Goal: Information Seeking & Learning: Learn about a topic

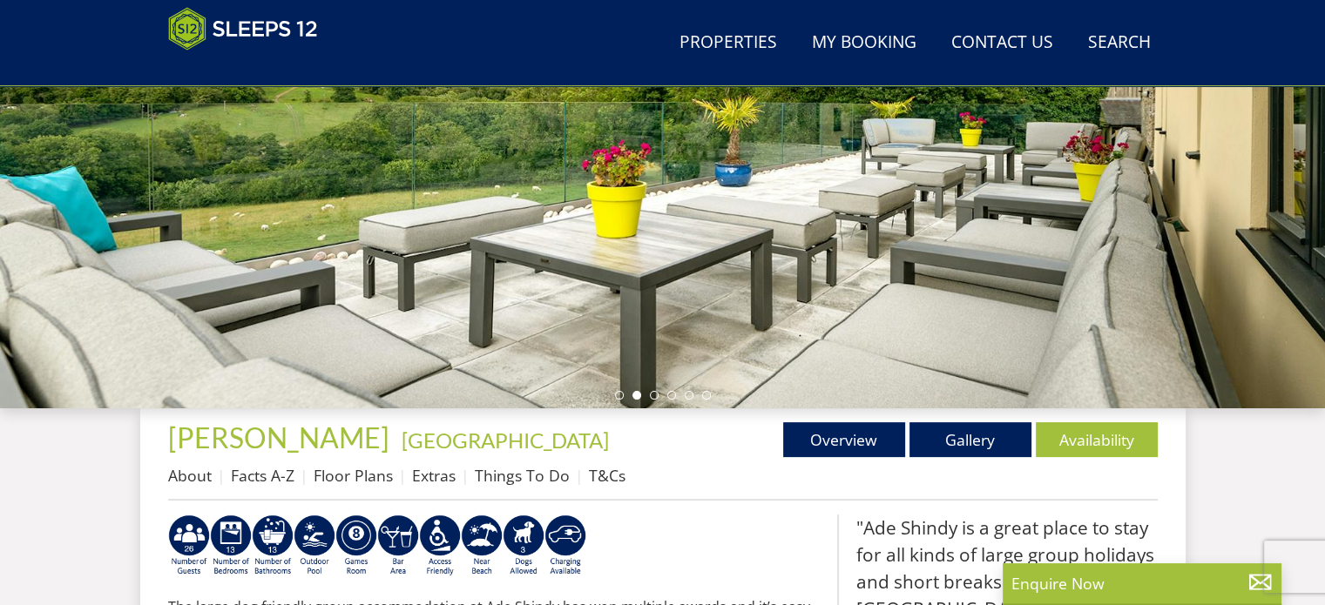
scroll to position [348, 0]
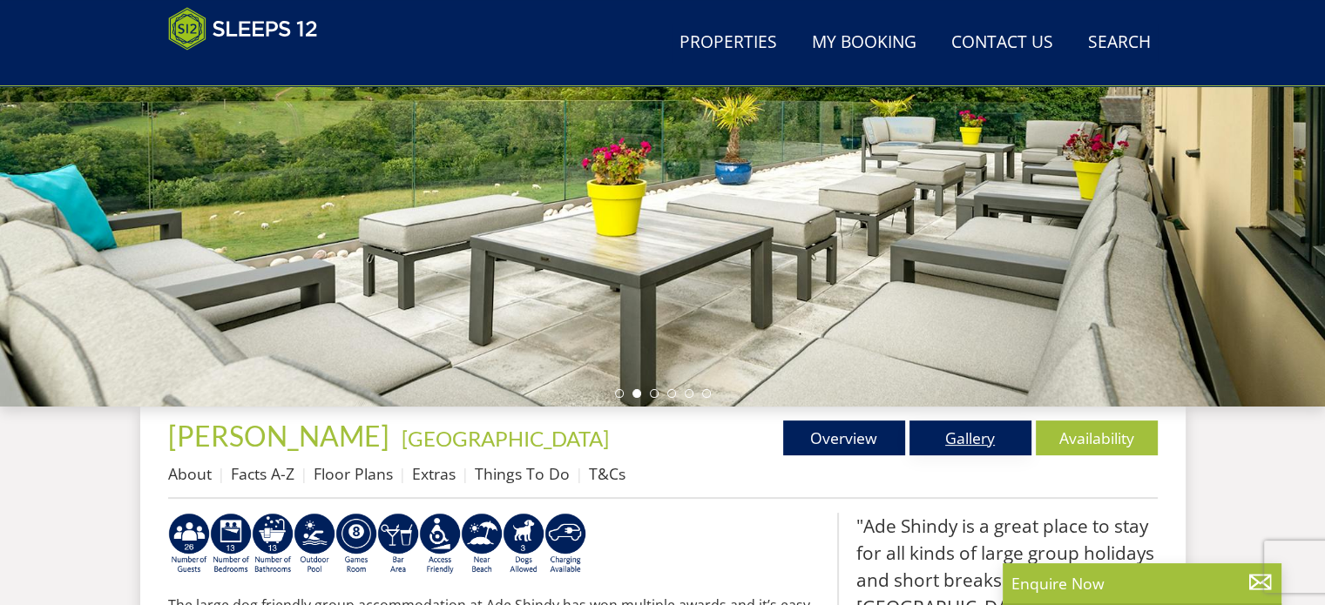
click at [972, 435] on link "Gallery" at bounding box center [970, 438] width 122 height 35
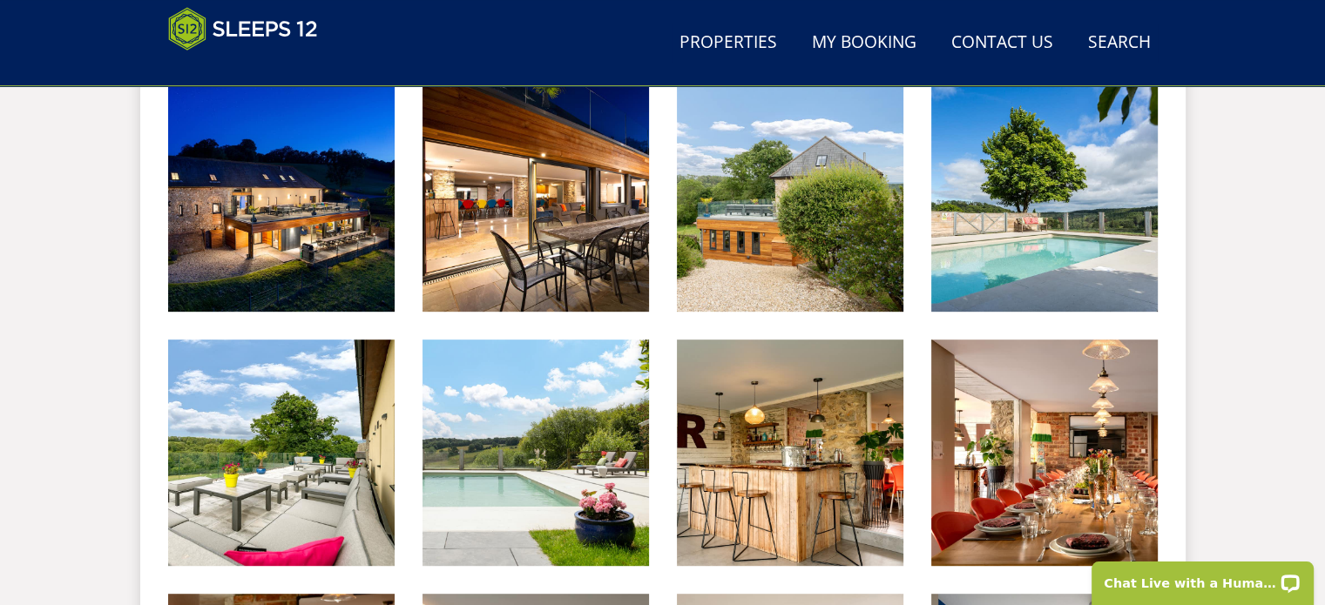
scroll to position [784, 0]
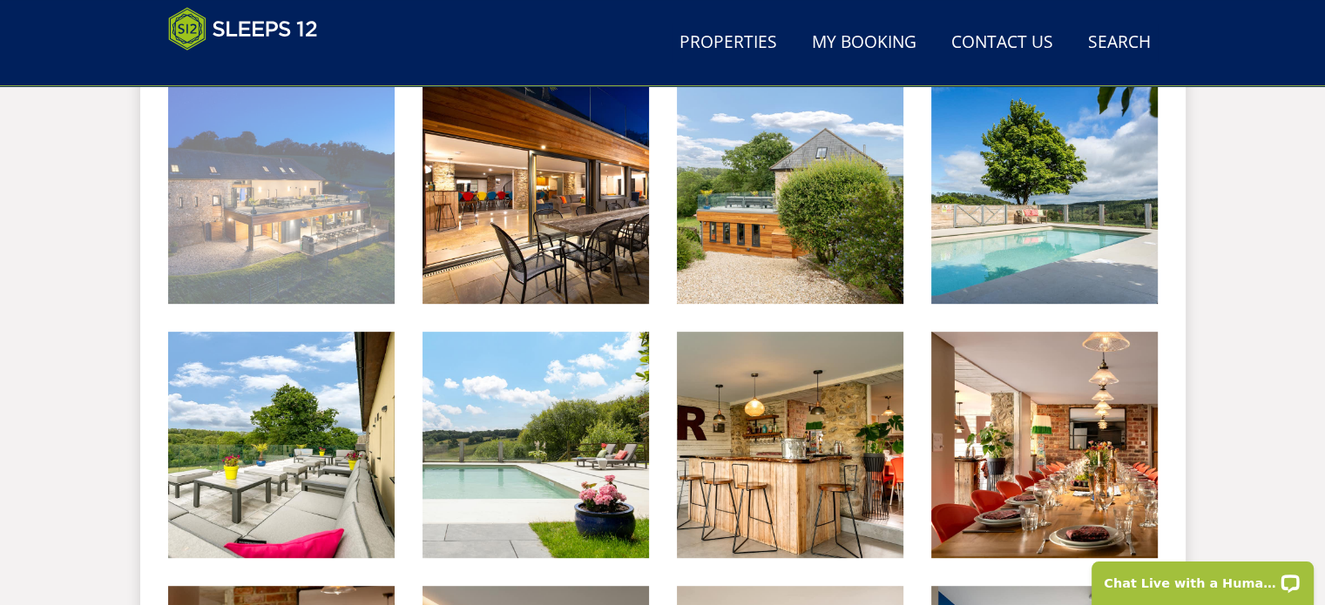
click at [331, 204] on img at bounding box center [281, 191] width 226 height 226
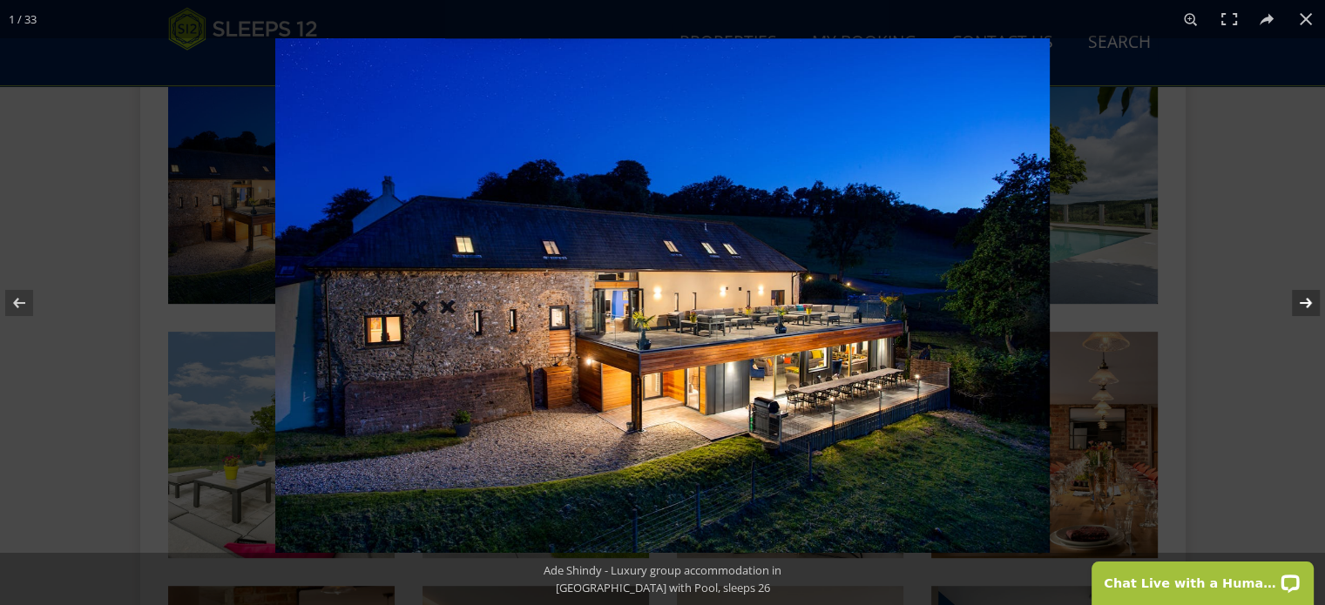
click at [1307, 307] on button at bounding box center [1294, 303] width 61 height 87
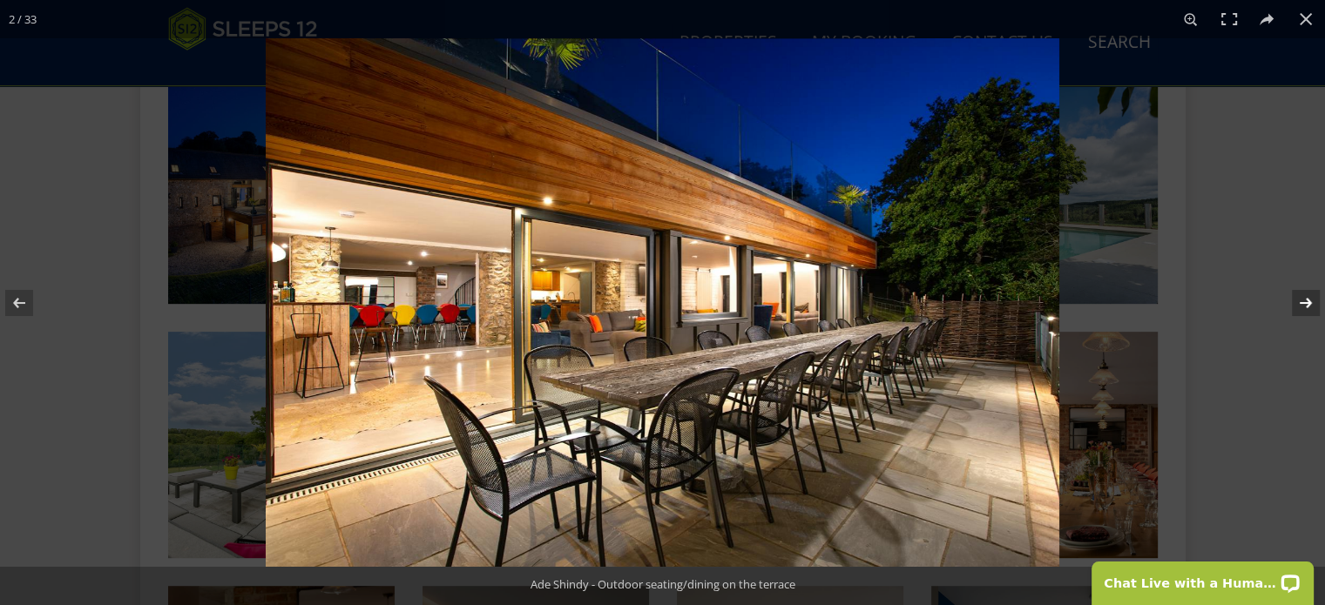
click at [1309, 307] on button at bounding box center [1294, 303] width 61 height 87
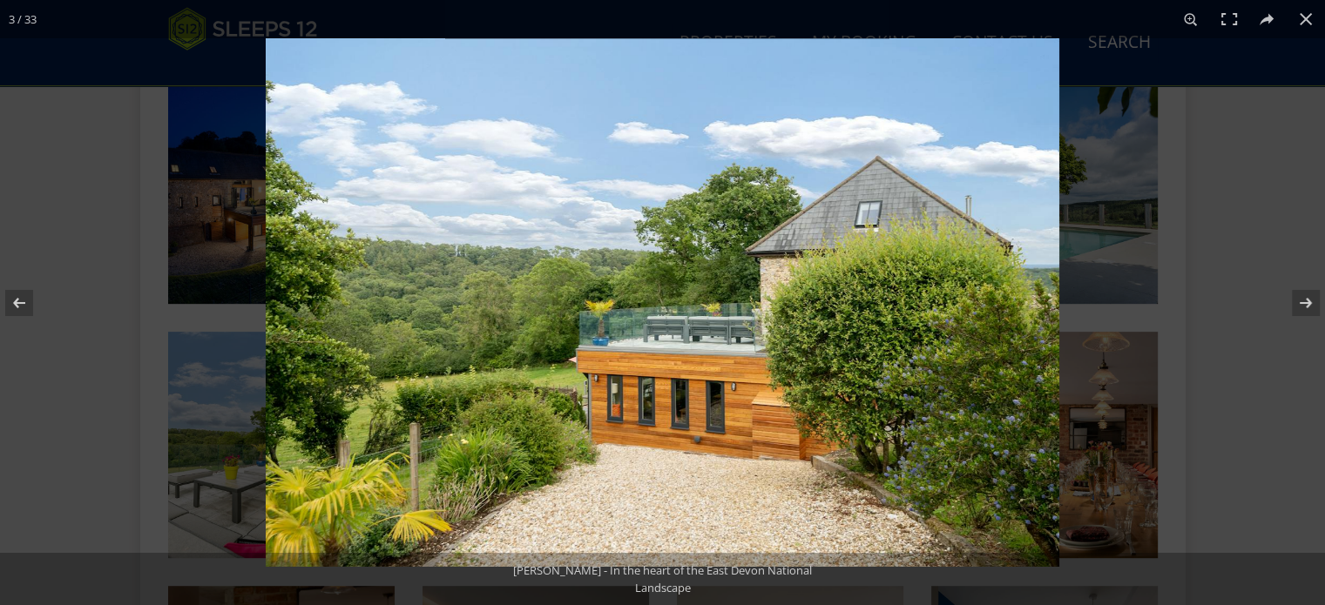
click at [836, 128] on img at bounding box center [663, 302] width 794 height 529
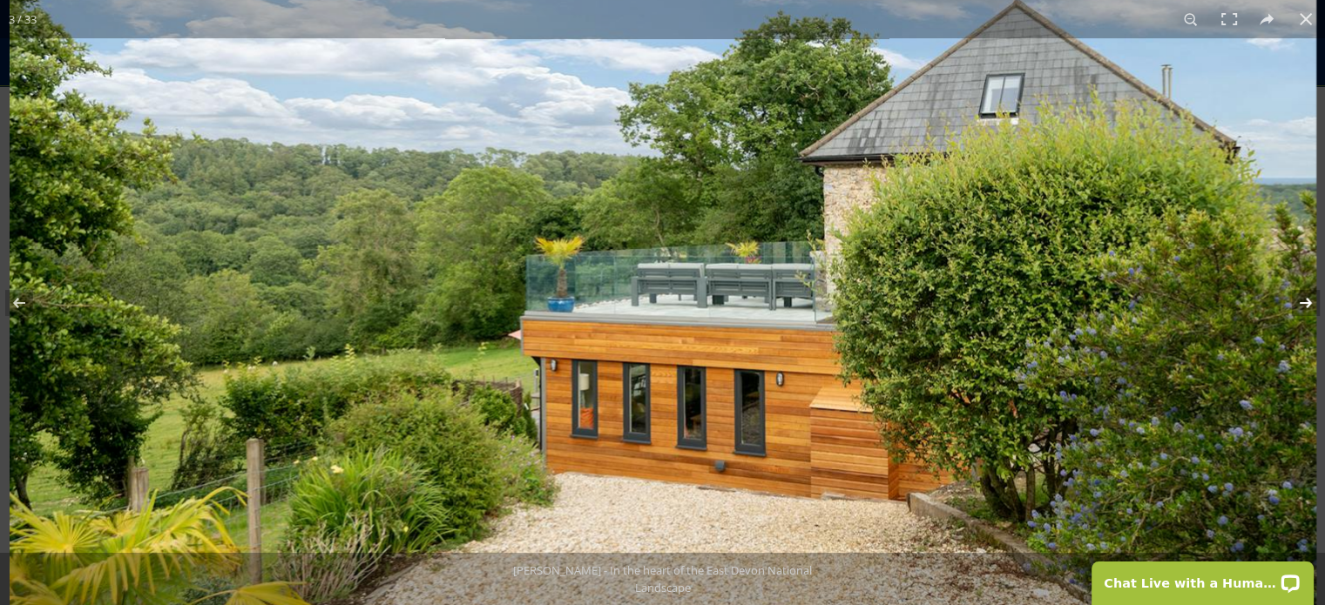
click at [1314, 300] on button at bounding box center [1294, 303] width 61 height 87
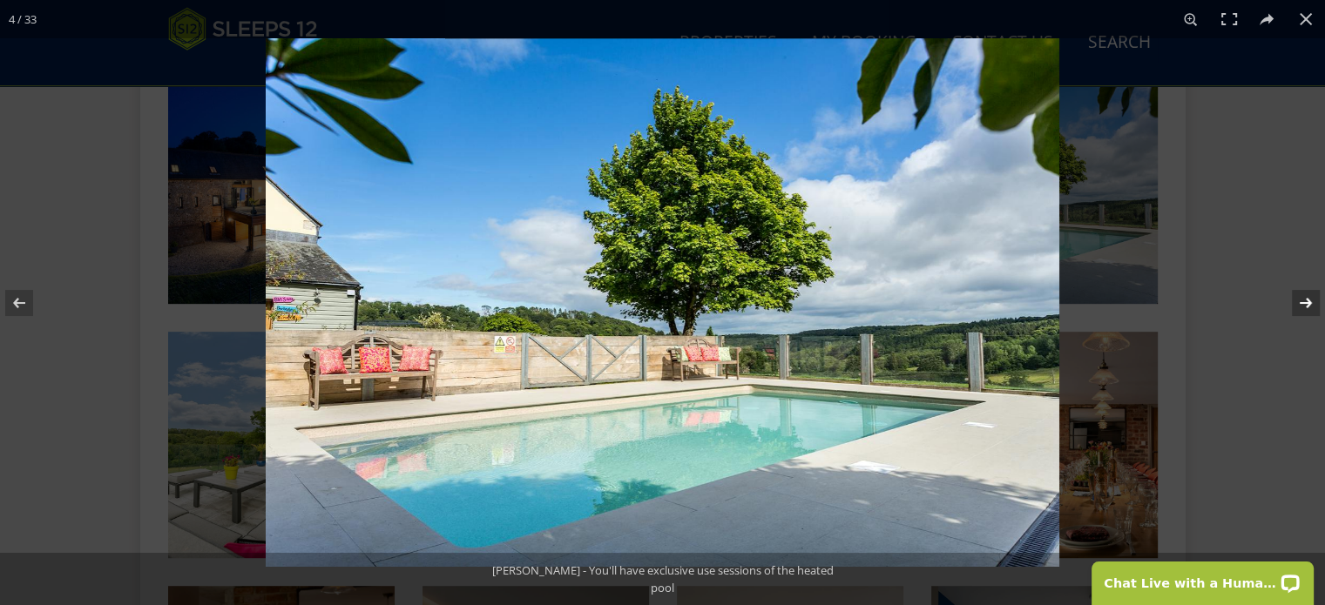
click at [1304, 298] on button at bounding box center [1294, 303] width 61 height 87
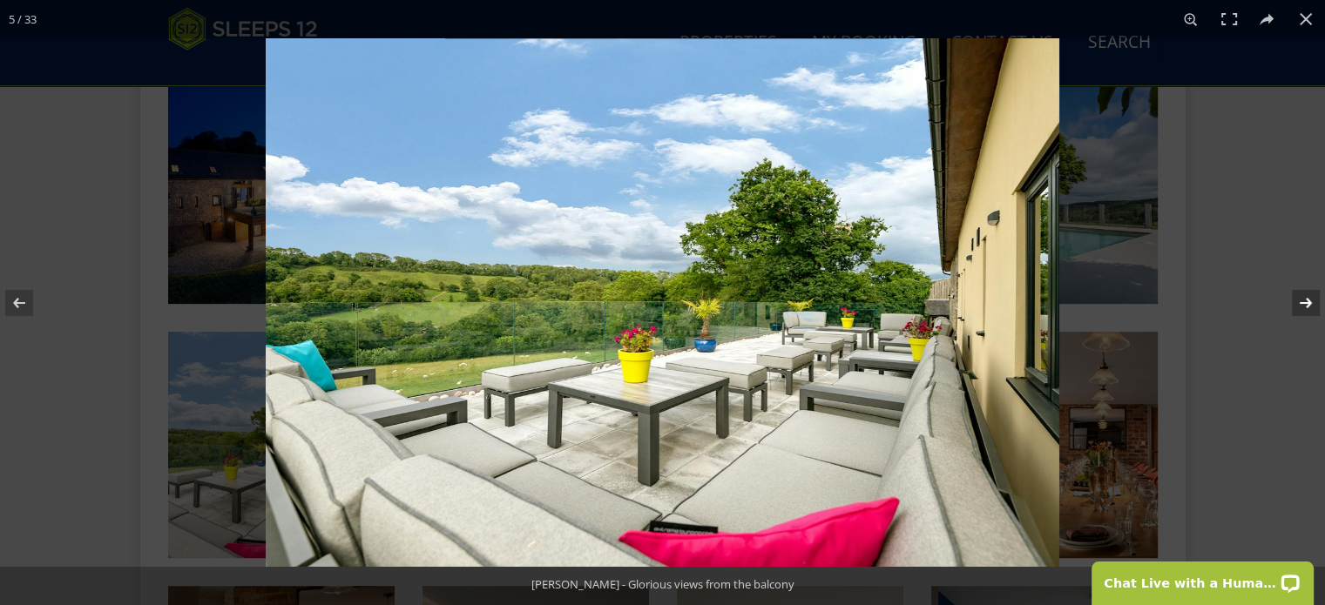
click at [1304, 298] on button at bounding box center [1294, 303] width 61 height 87
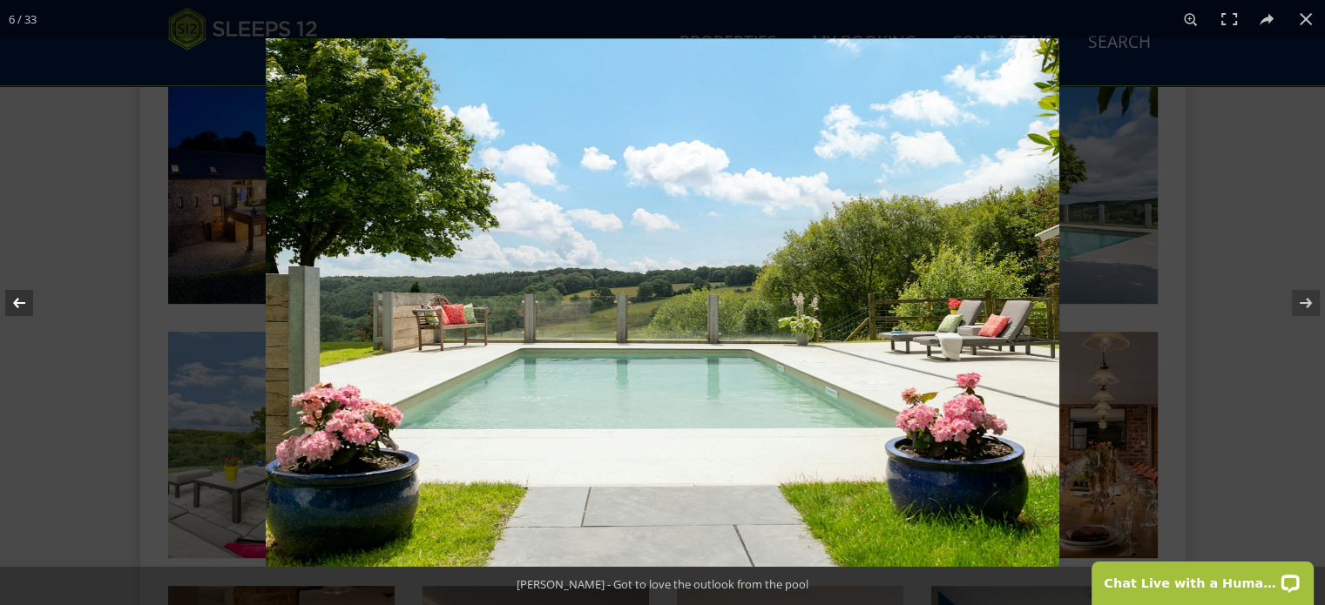
click at [24, 304] on button at bounding box center [30, 303] width 61 height 87
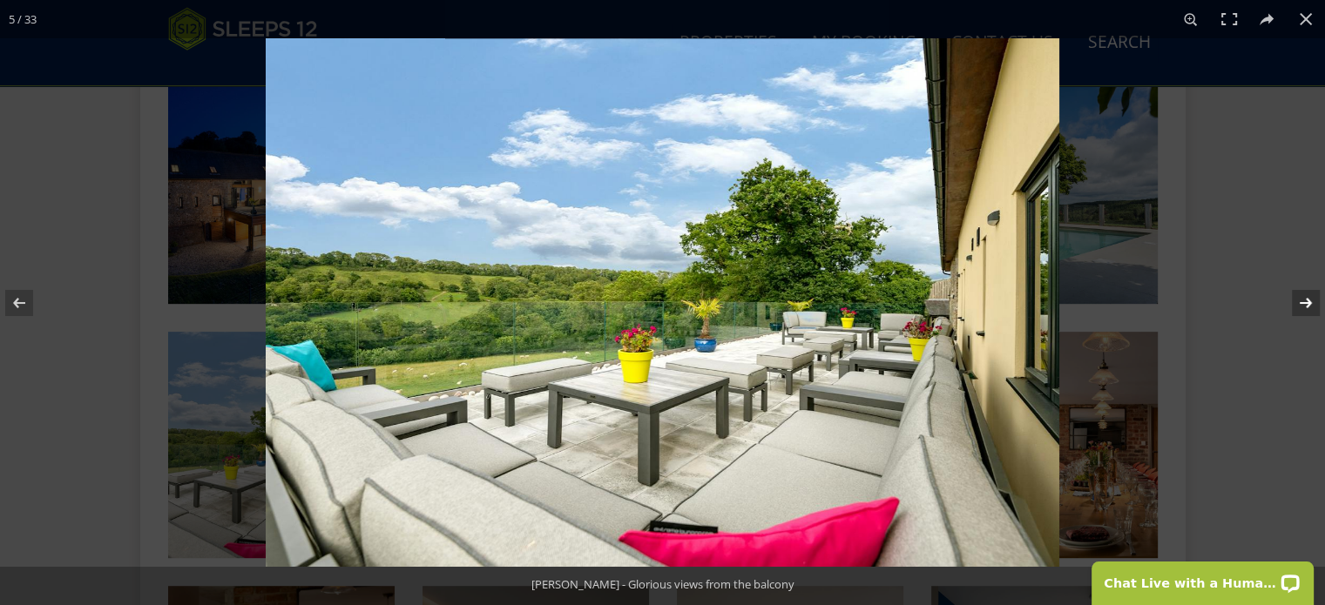
click at [1304, 301] on button at bounding box center [1294, 303] width 61 height 87
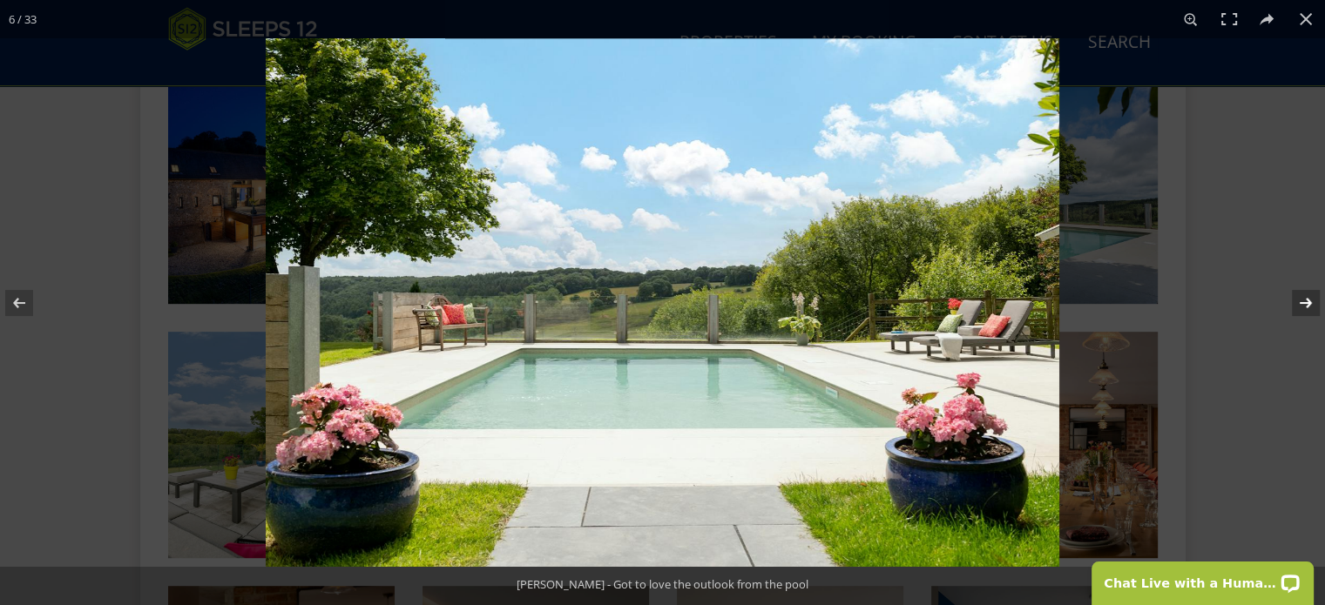
click at [1304, 301] on button at bounding box center [1294, 303] width 61 height 87
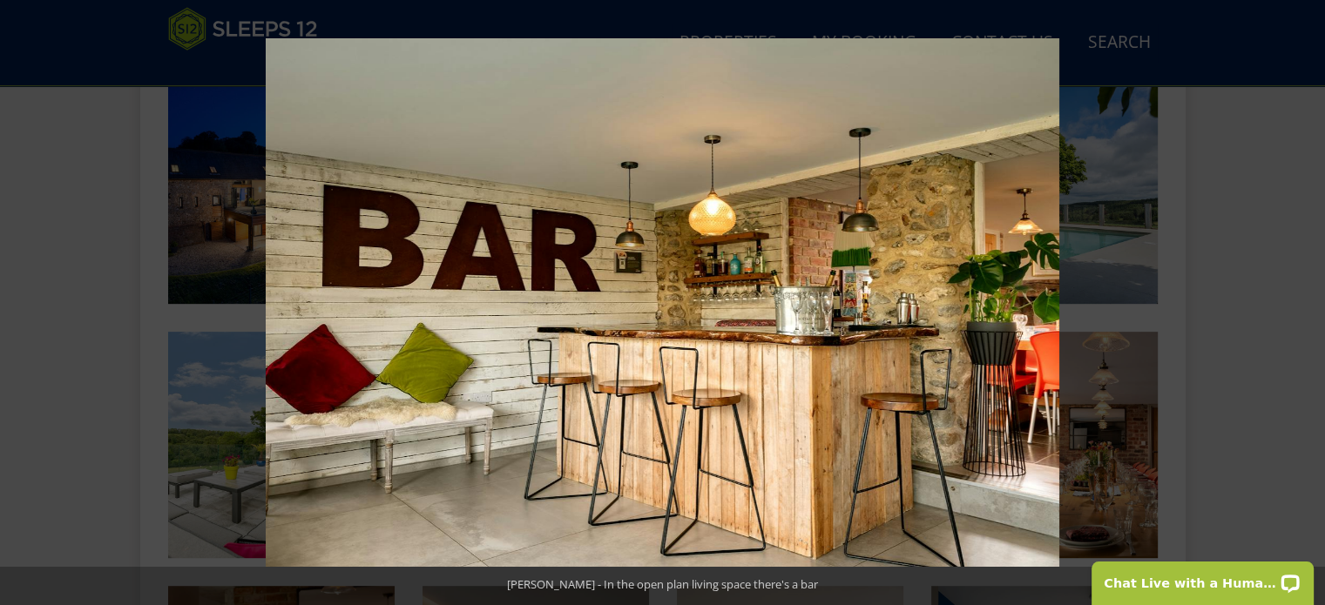
click at [1306, 302] on button at bounding box center [1294, 303] width 61 height 87
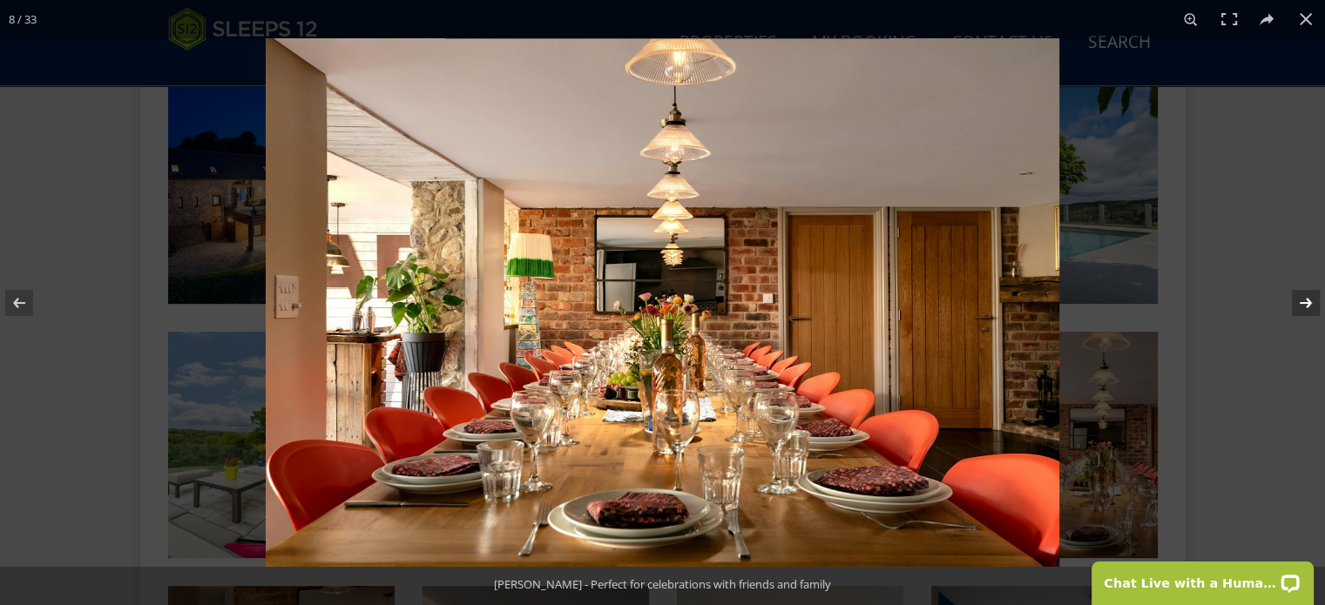
click at [1303, 305] on button at bounding box center [1294, 303] width 61 height 87
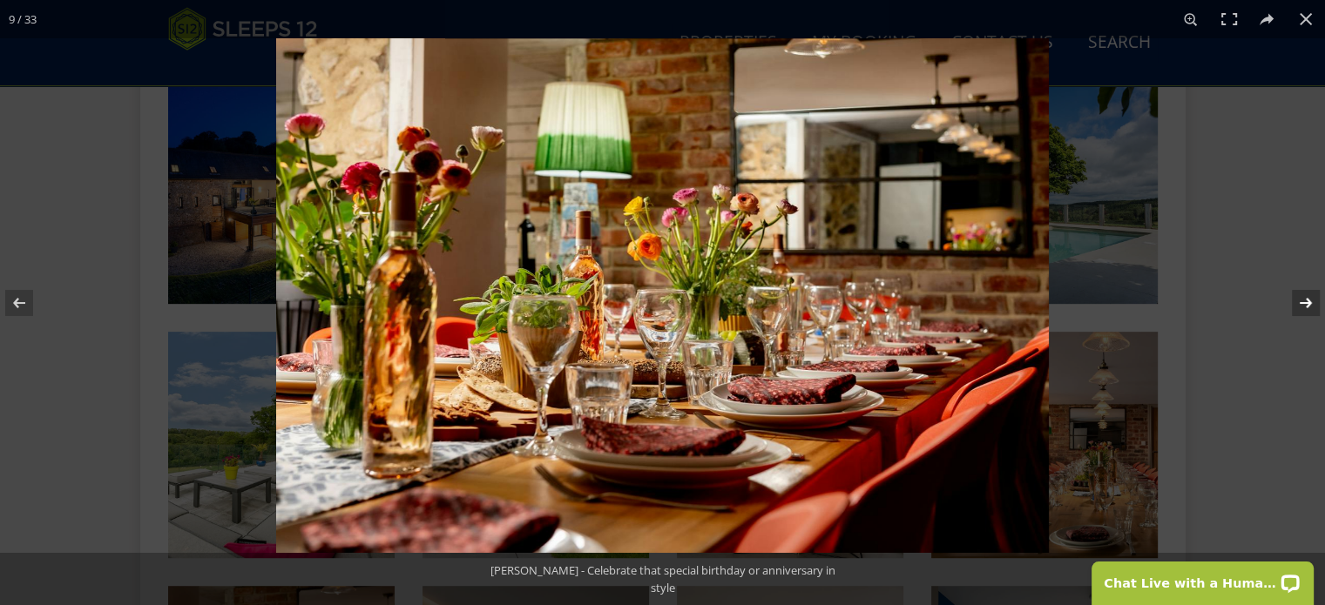
click at [1303, 305] on button at bounding box center [1294, 303] width 61 height 87
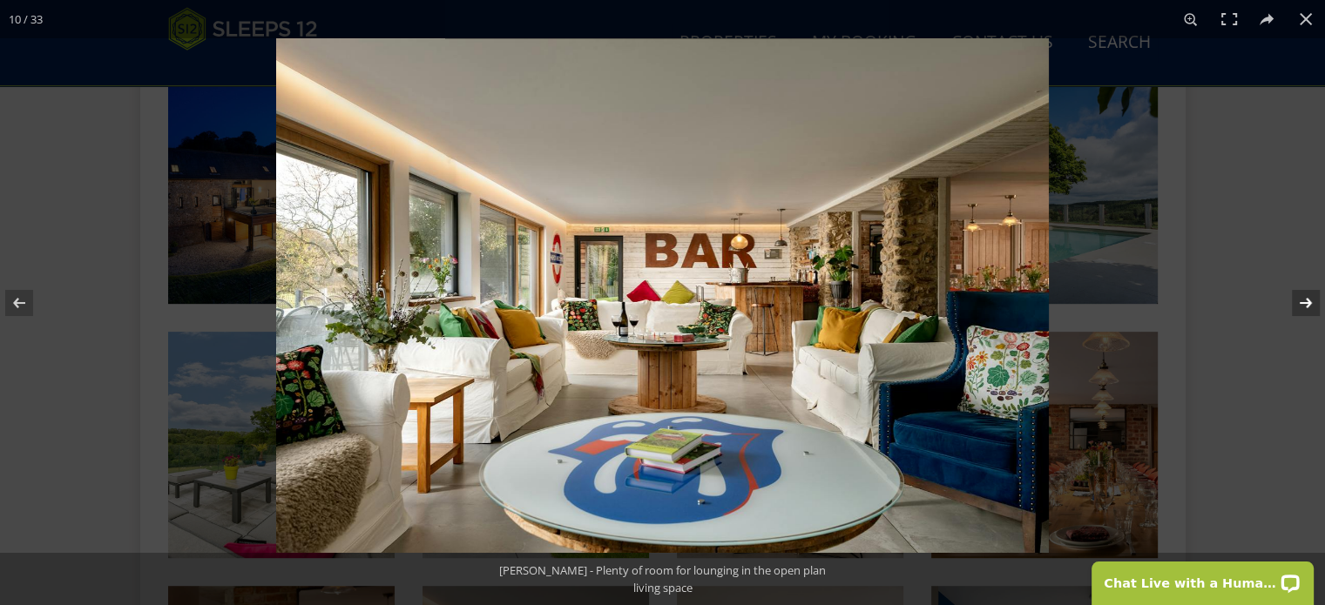
click at [1303, 305] on button at bounding box center [1294, 303] width 61 height 87
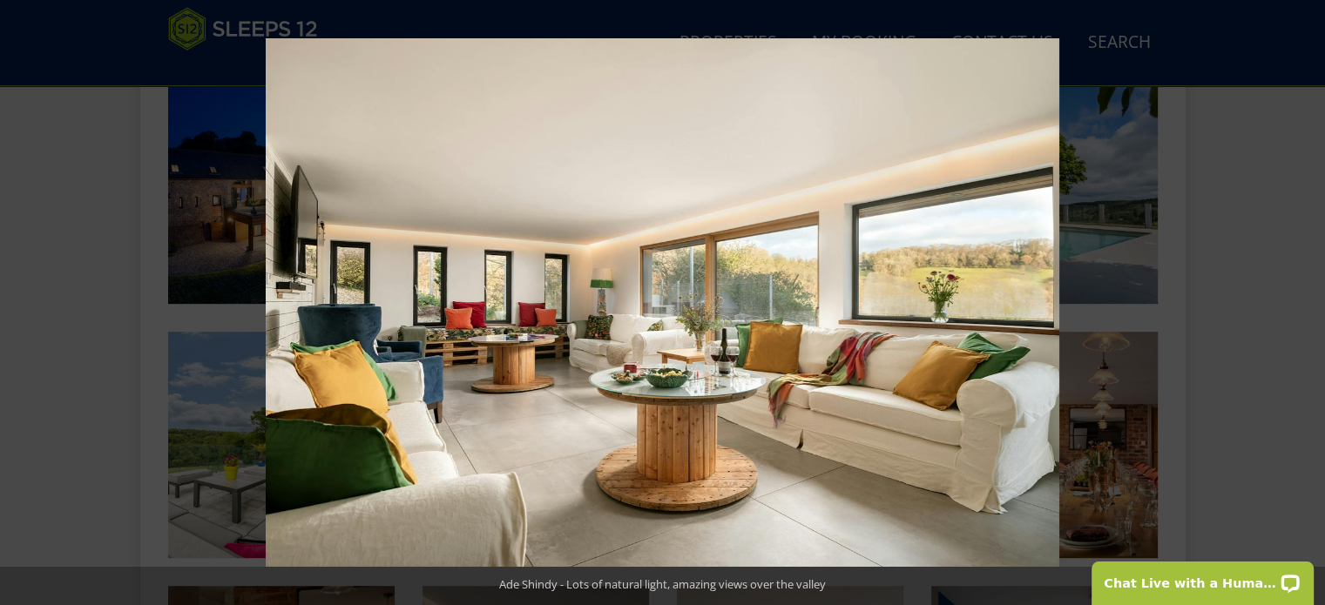
click at [1303, 305] on button at bounding box center [1294, 303] width 61 height 87
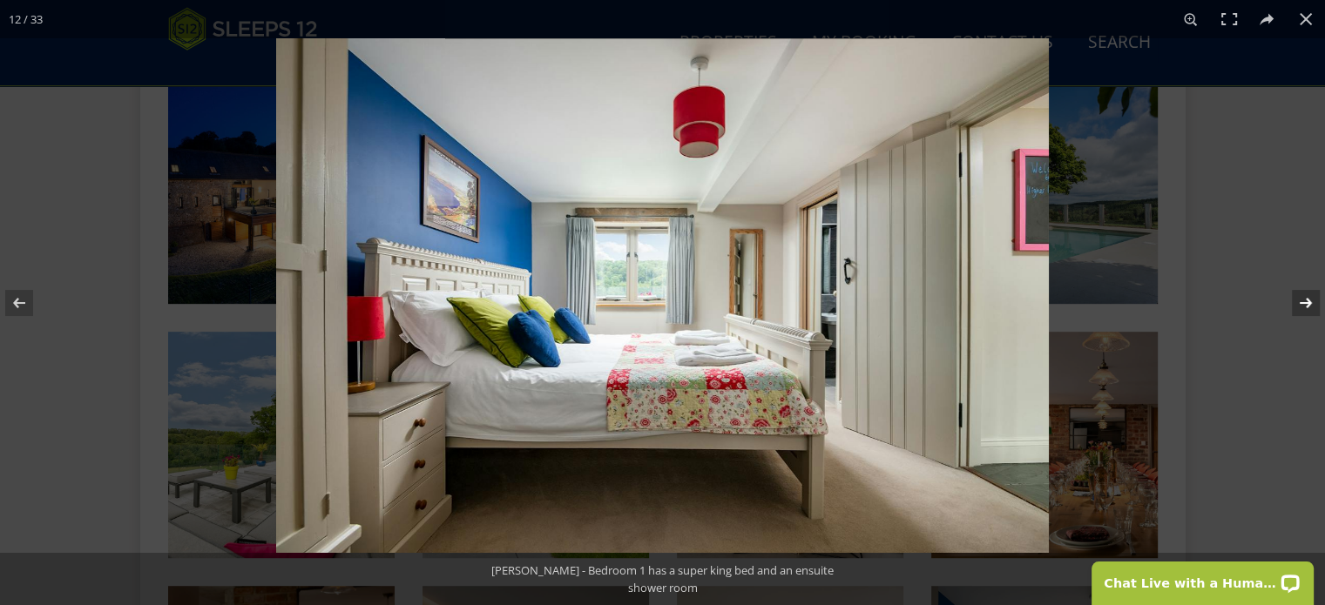
click at [1309, 302] on button at bounding box center [1294, 303] width 61 height 87
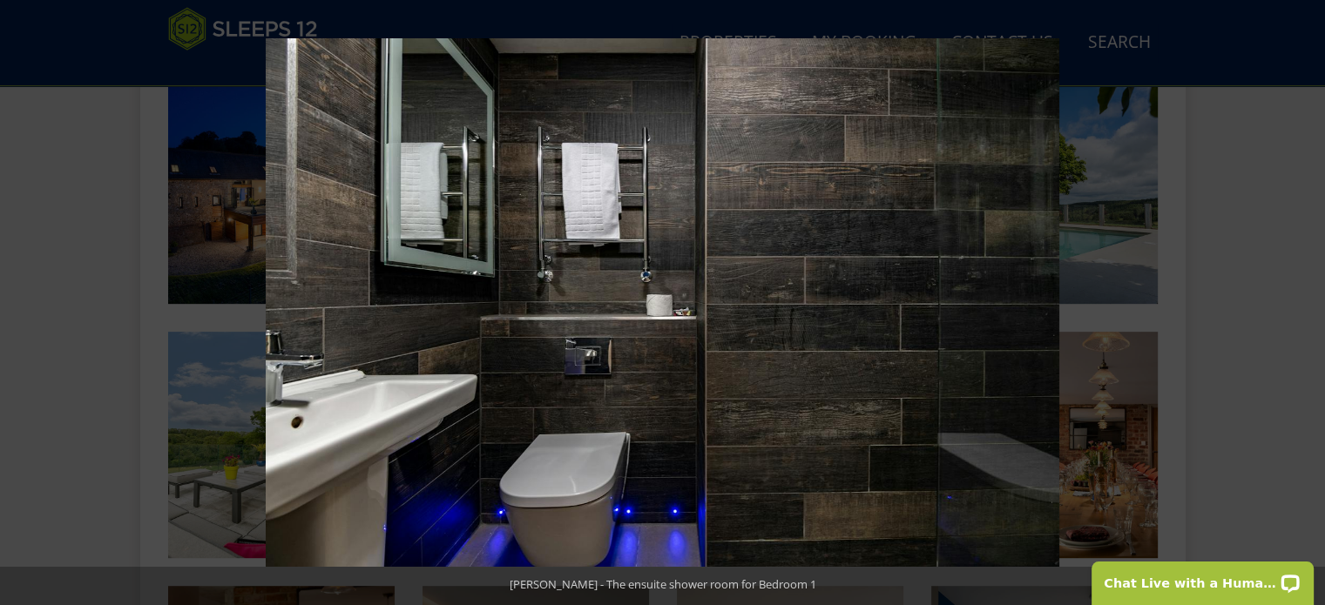
click at [1309, 302] on button at bounding box center [1294, 303] width 61 height 87
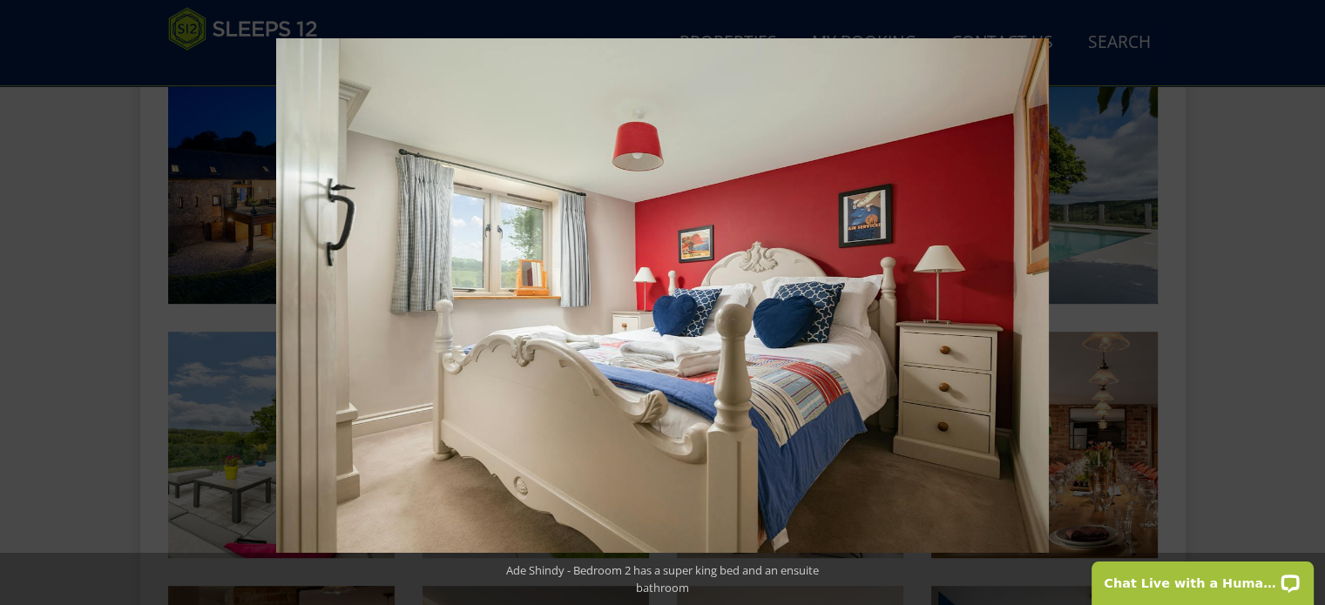
click at [1309, 302] on button at bounding box center [1294, 303] width 61 height 87
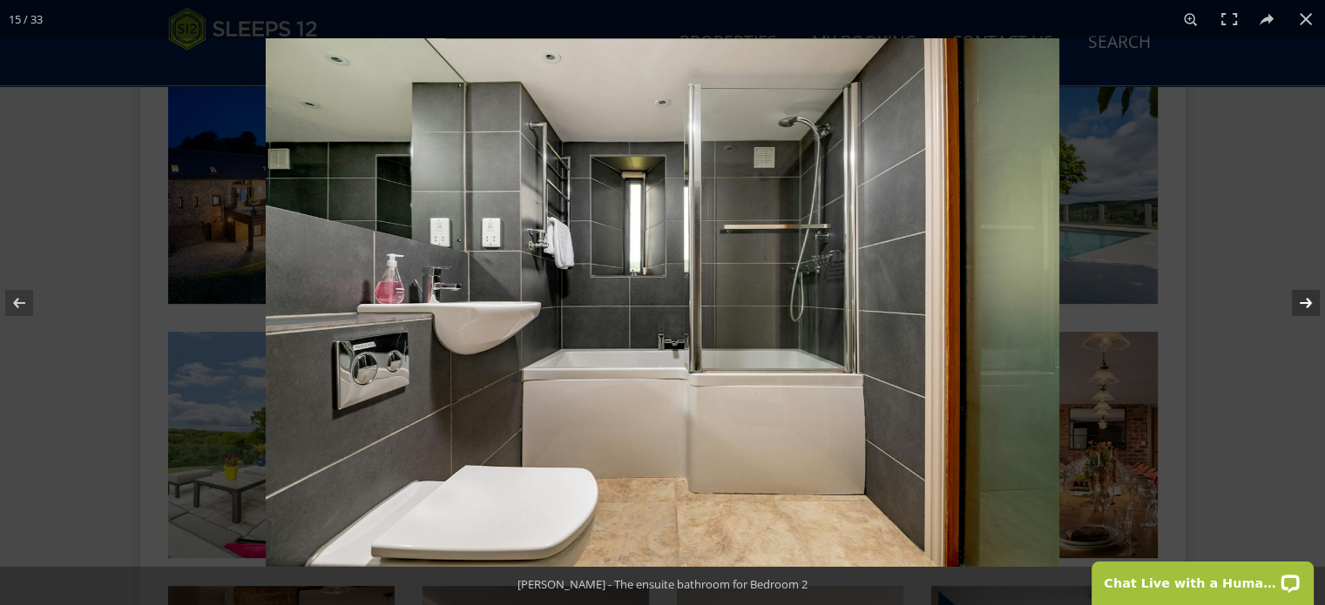
click at [1308, 304] on button at bounding box center [1294, 303] width 61 height 87
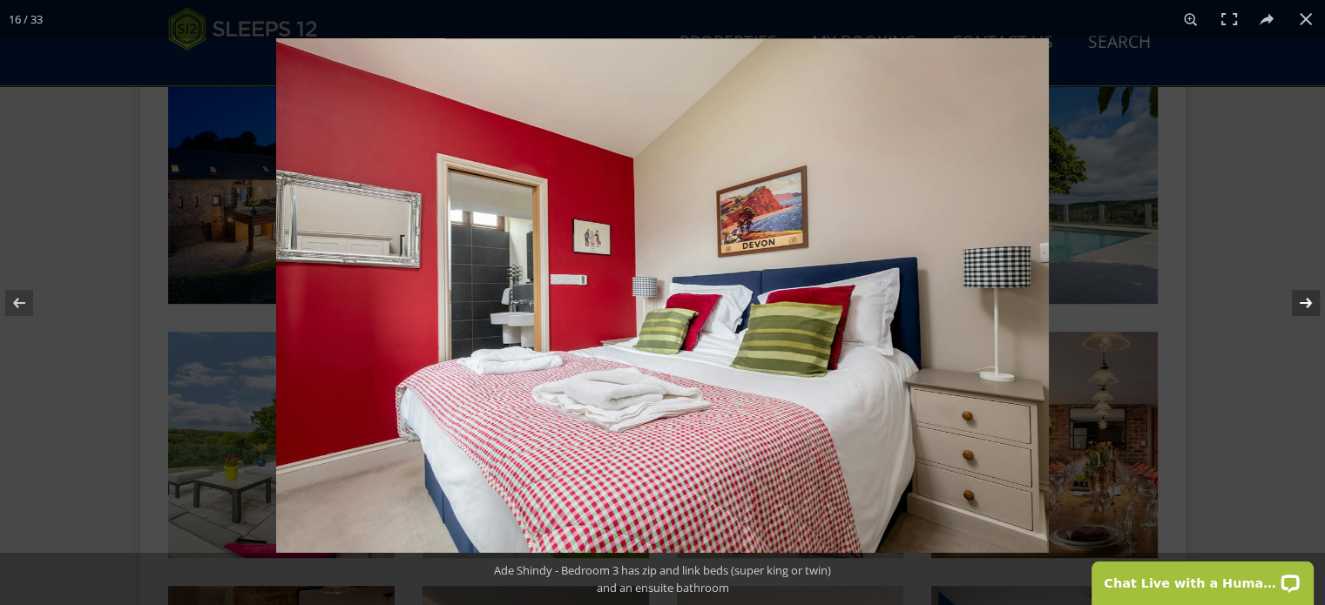
click at [1308, 304] on button at bounding box center [1294, 303] width 61 height 87
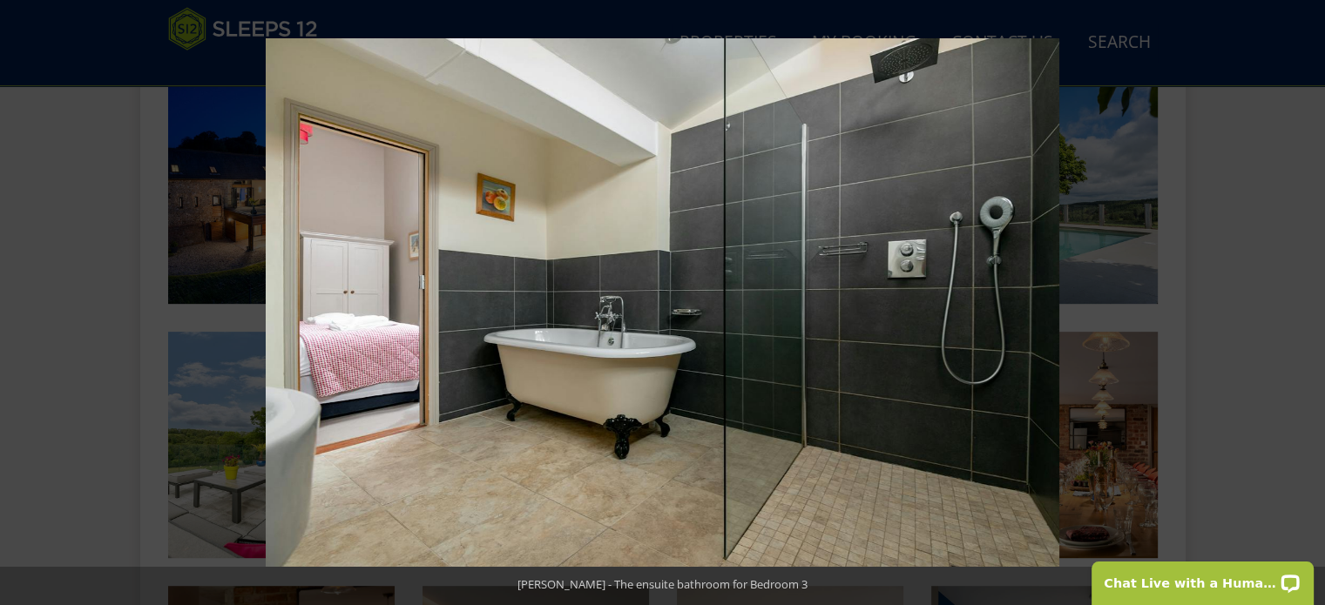
click at [1308, 304] on button at bounding box center [1294, 303] width 61 height 87
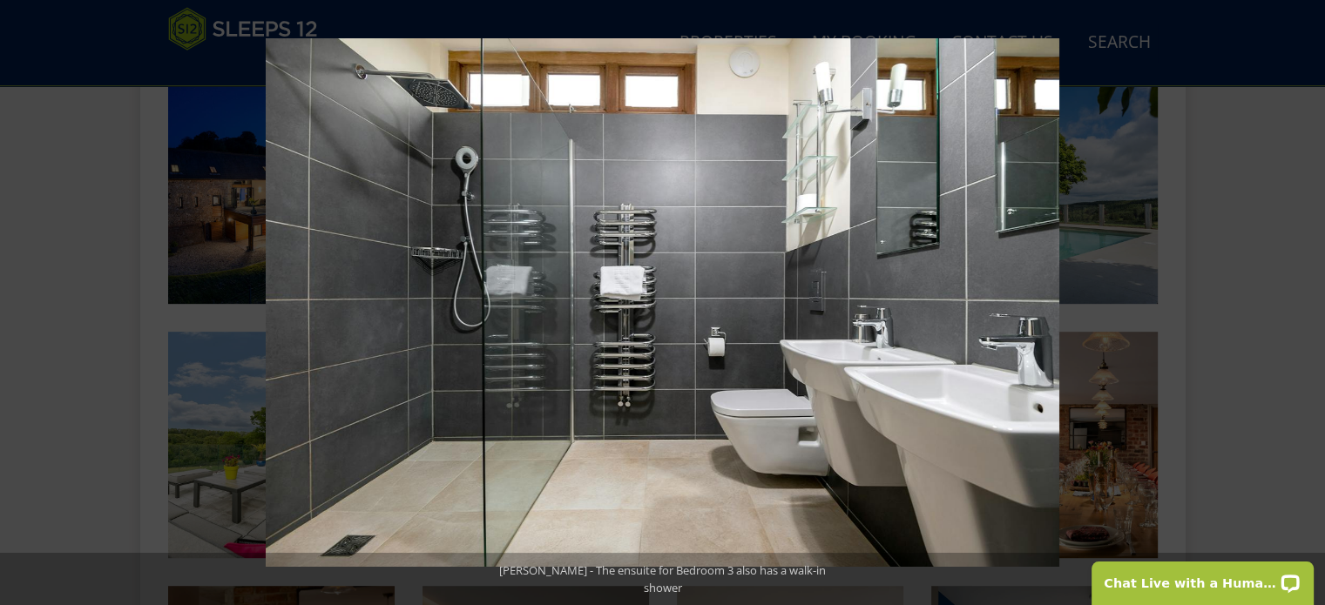
click at [1308, 304] on button at bounding box center [1294, 303] width 61 height 87
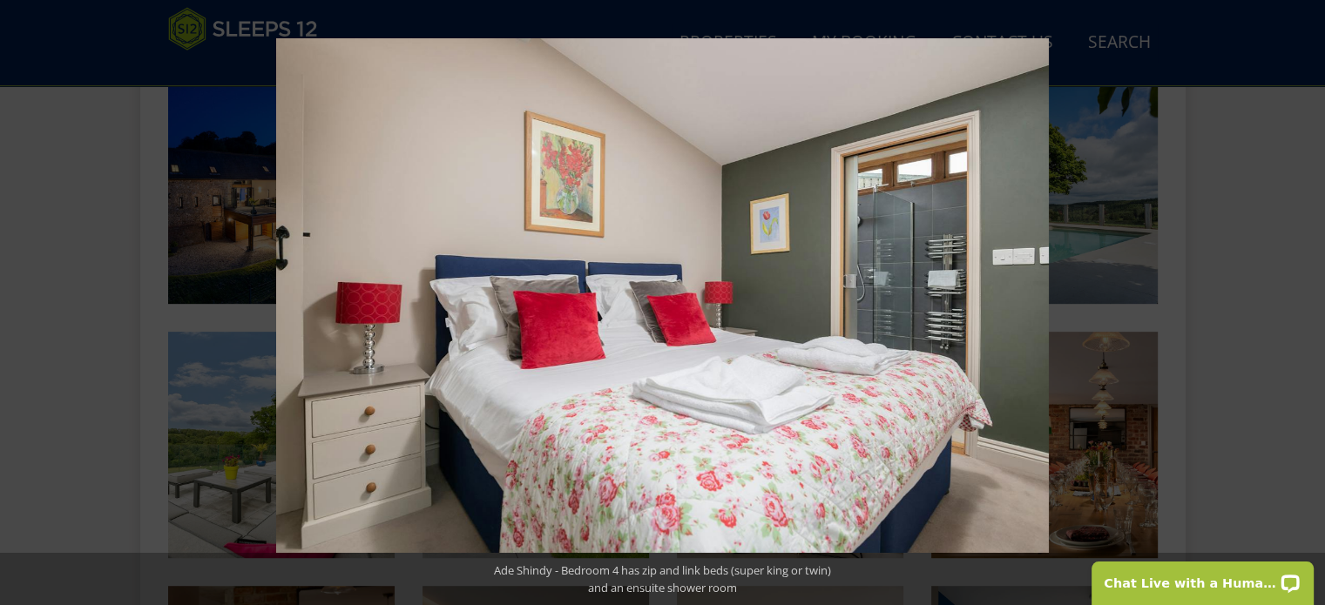
click at [1308, 304] on button at bounding box center [1294, 303] width 61 height 87
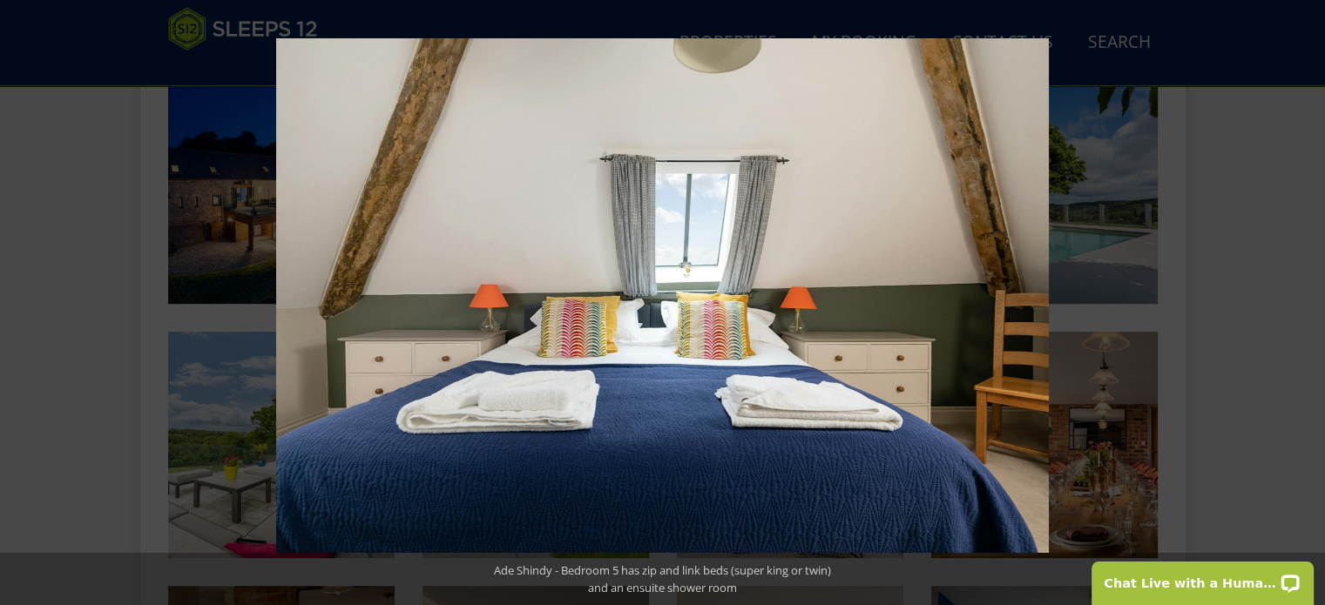
click at [1308, 304] on button at bounding box center [1294, 303] width 61 height 87
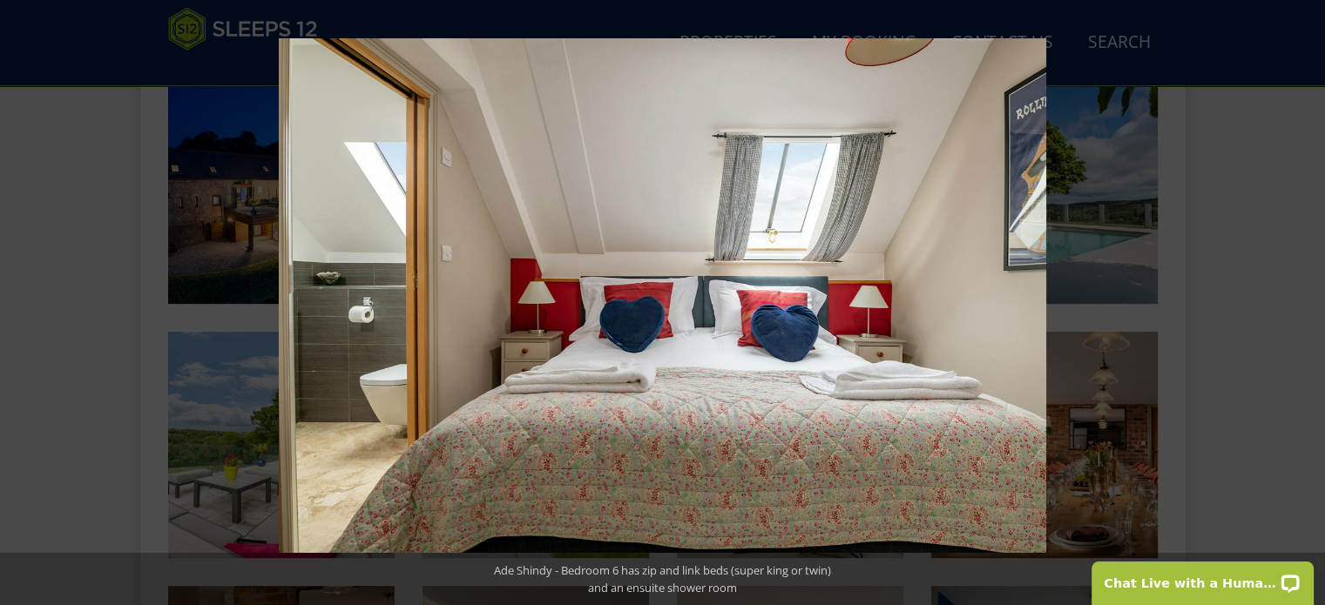
click at [1308, 304] on button at bounding box center [1294, 303] width 61 height 87
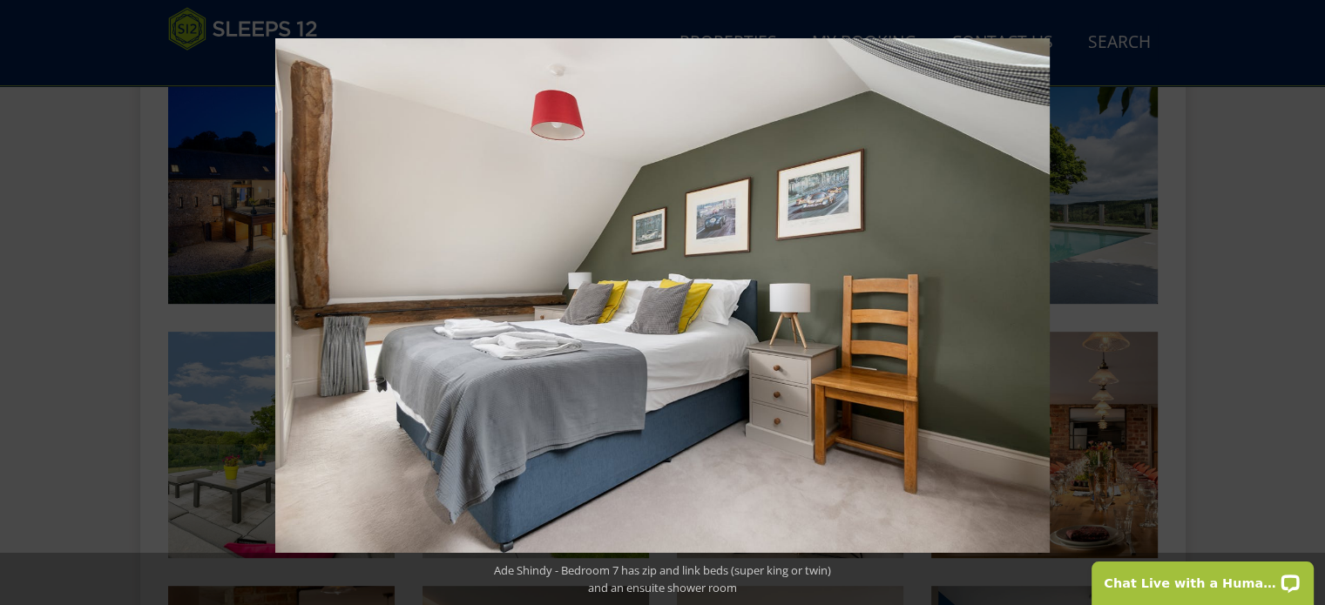
click at [1308, 304] on button at bounding box center [1294, 303] width 61 height 87
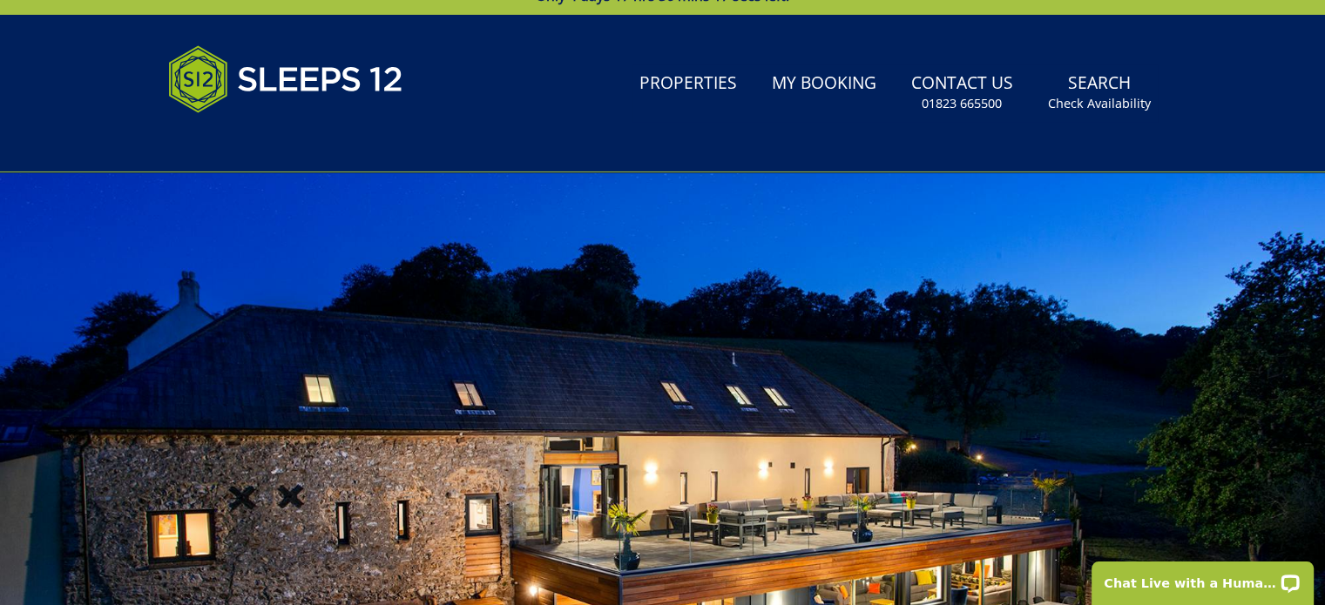
scroll to position [87, 0]
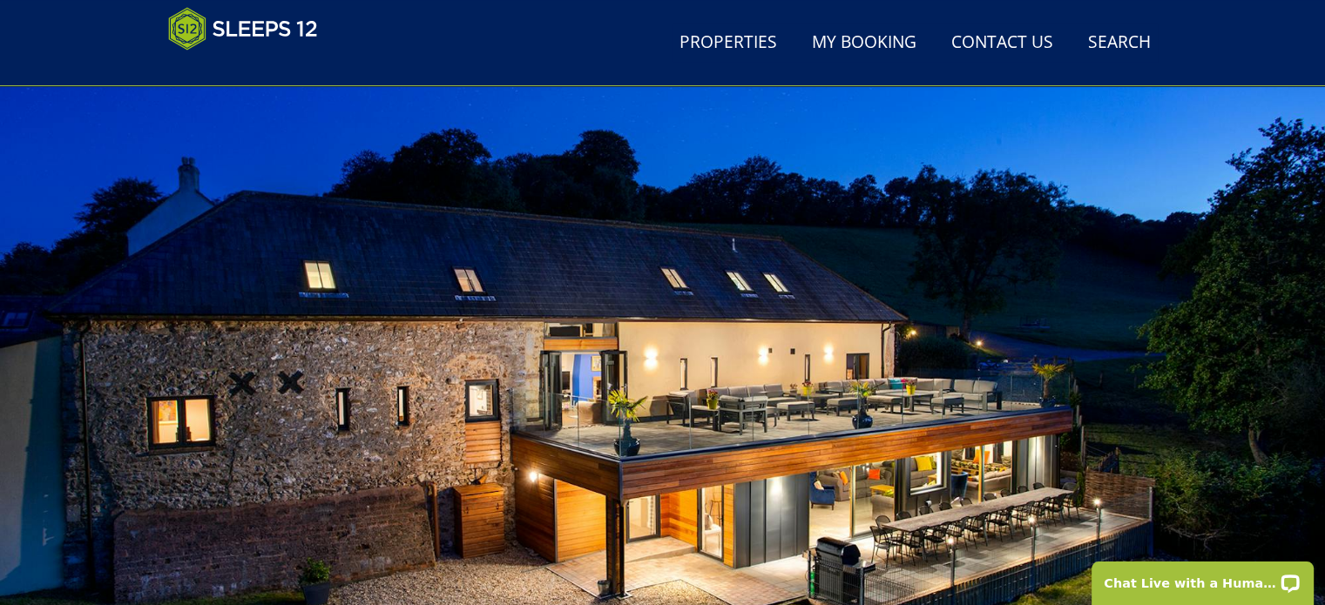
click at [923, 286] on div at bounding box center [662, 363] width 1325 height 610
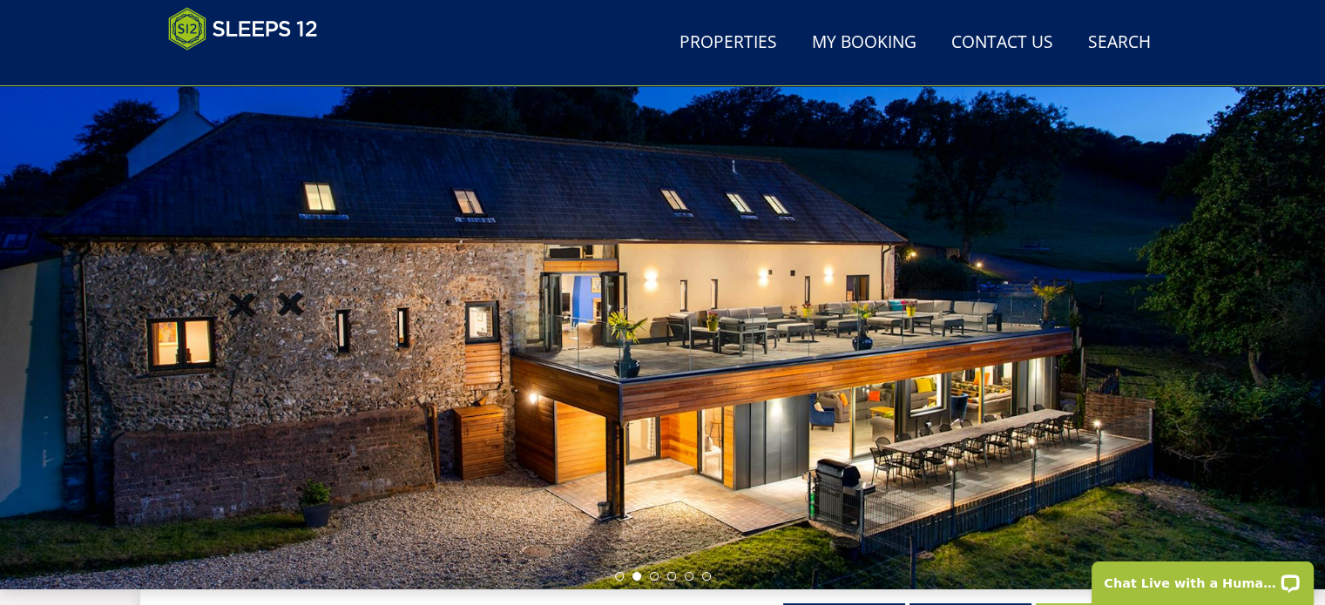
scroll to position [348, 0]
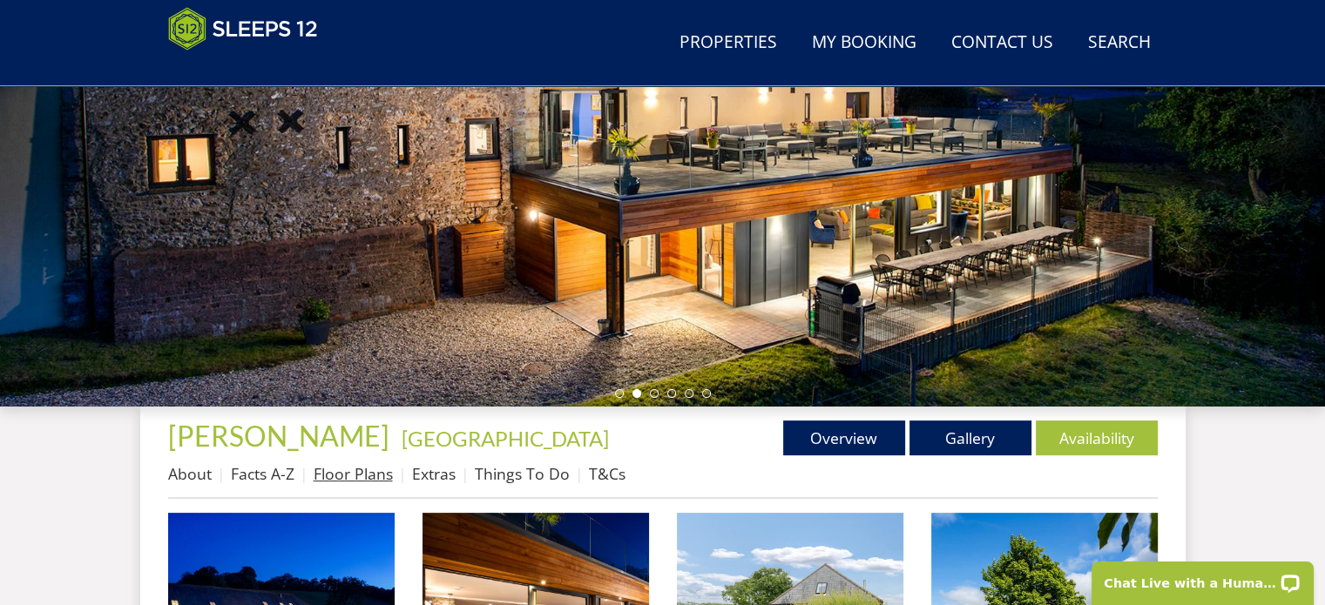
click at [341, 469] on link "Floor Plans" at bounding box center [353, 473] width 79 height 21
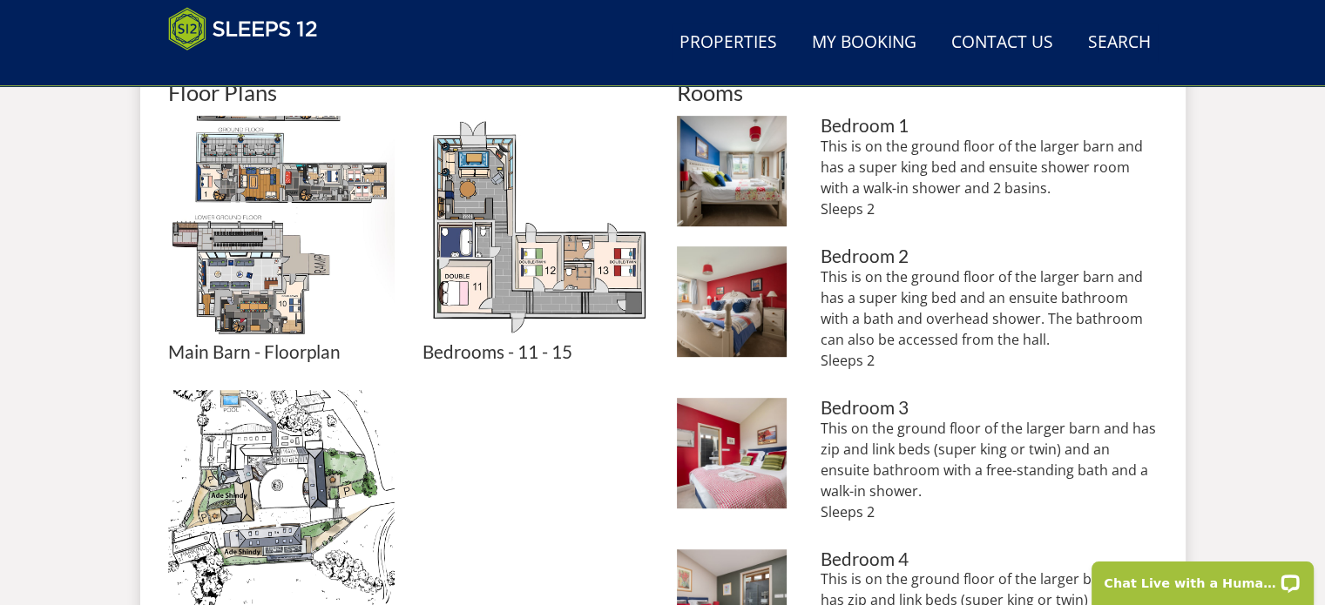
scroll to position [784, 0]
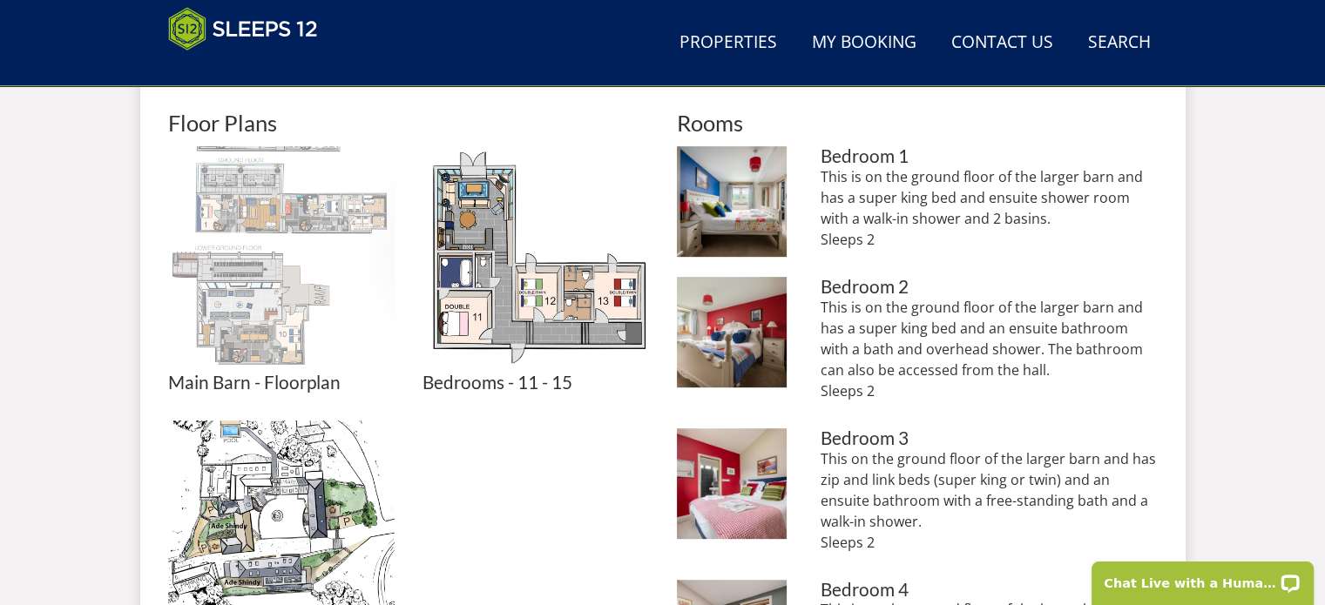
click at [287, 213] on img at bounding box center [281, 259] width 226 height 226
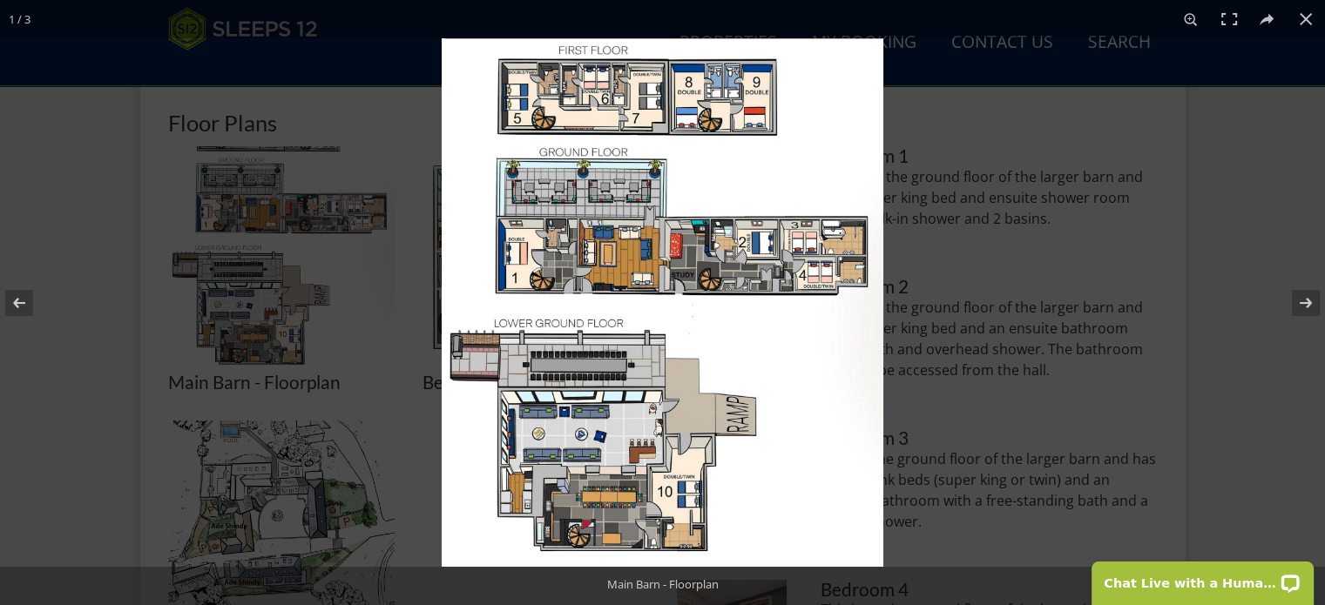
click at [647, 250] on img at bounding box center [663, 302] width 442 height 529
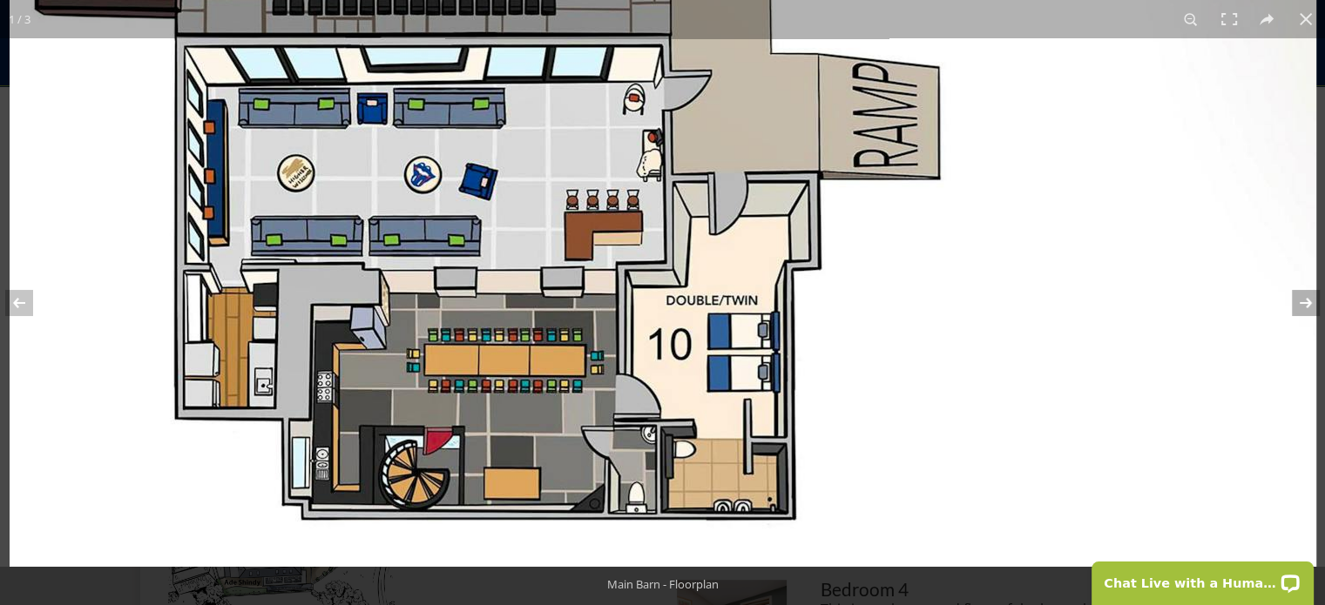
click at [1302, 302] on button at bounding box center [1294, 303] width 61 height 87
